Goal: Task Accomplishment & Management: Manage account settings

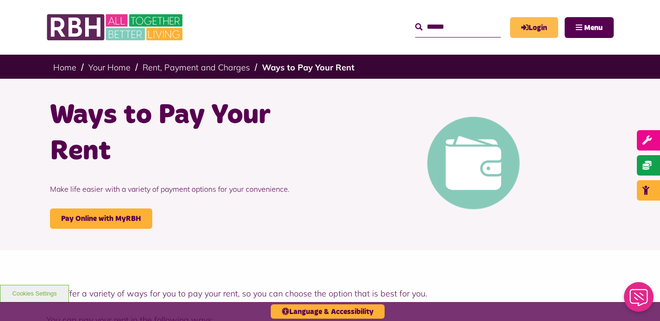
click at [534, 25] on link "Login" at bounding box center [534, 27] width 48 height 21
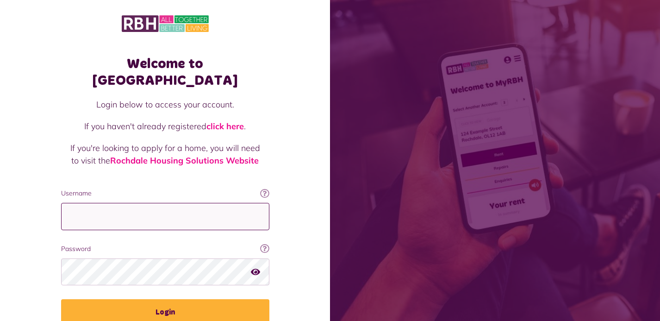
click at [193, 207] on input "Username" at bounding box center [165, 216] width 208 height 27
type input "**********"
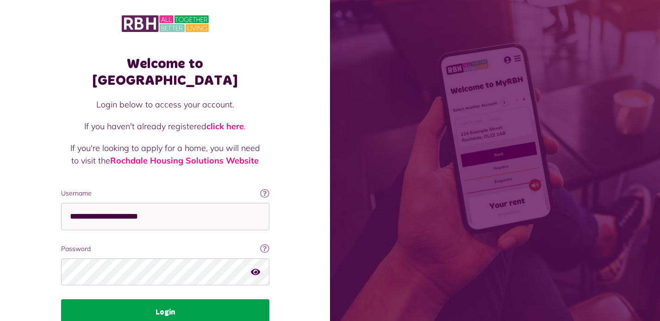
click at [177, 299] on button "Login" at bounding box center [165, 312] width 208 height 26
